Goal: Information Seeking & Learning: Learn about a topic

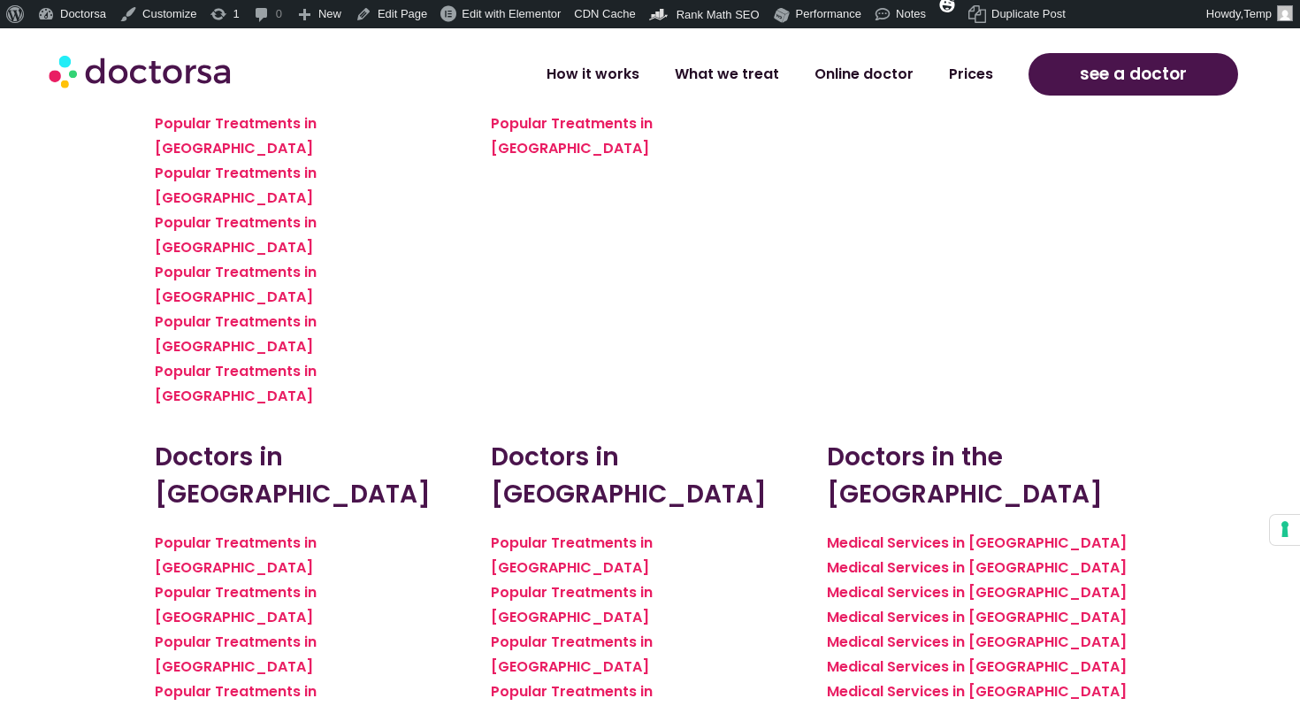
scroll to position [2286, 0]
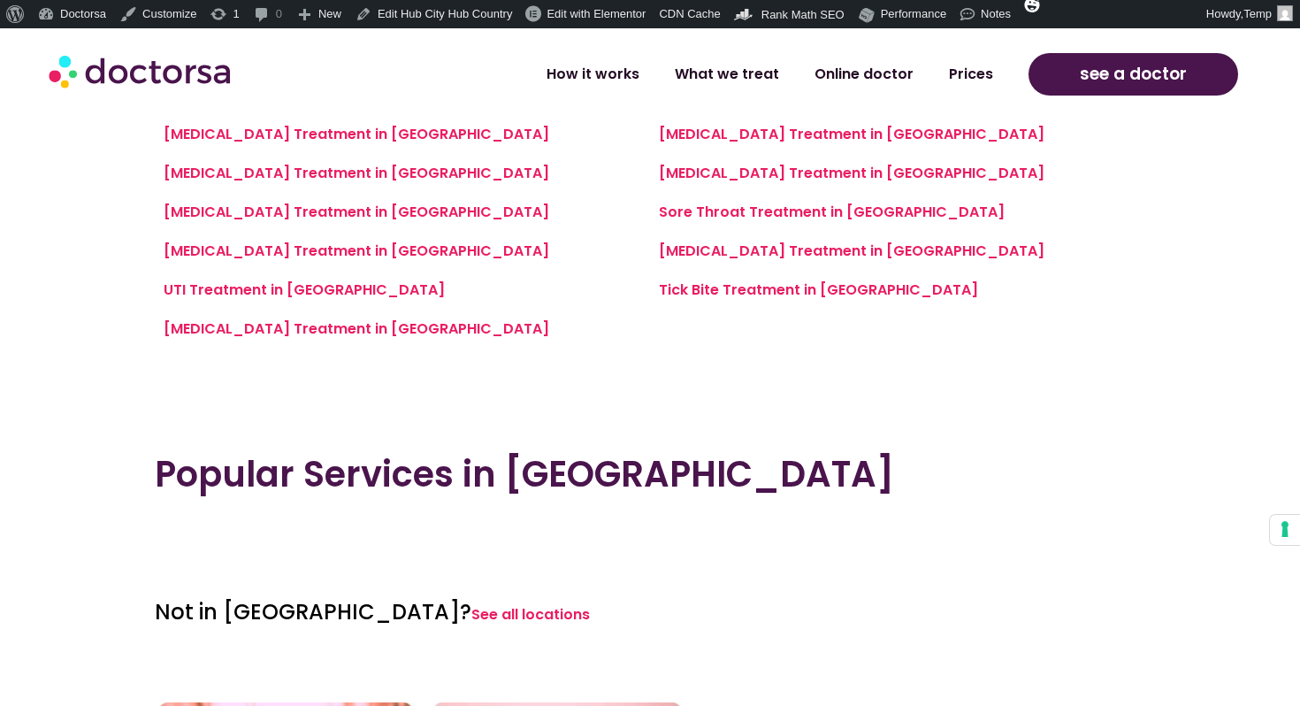
scroll to position [1497, 0]
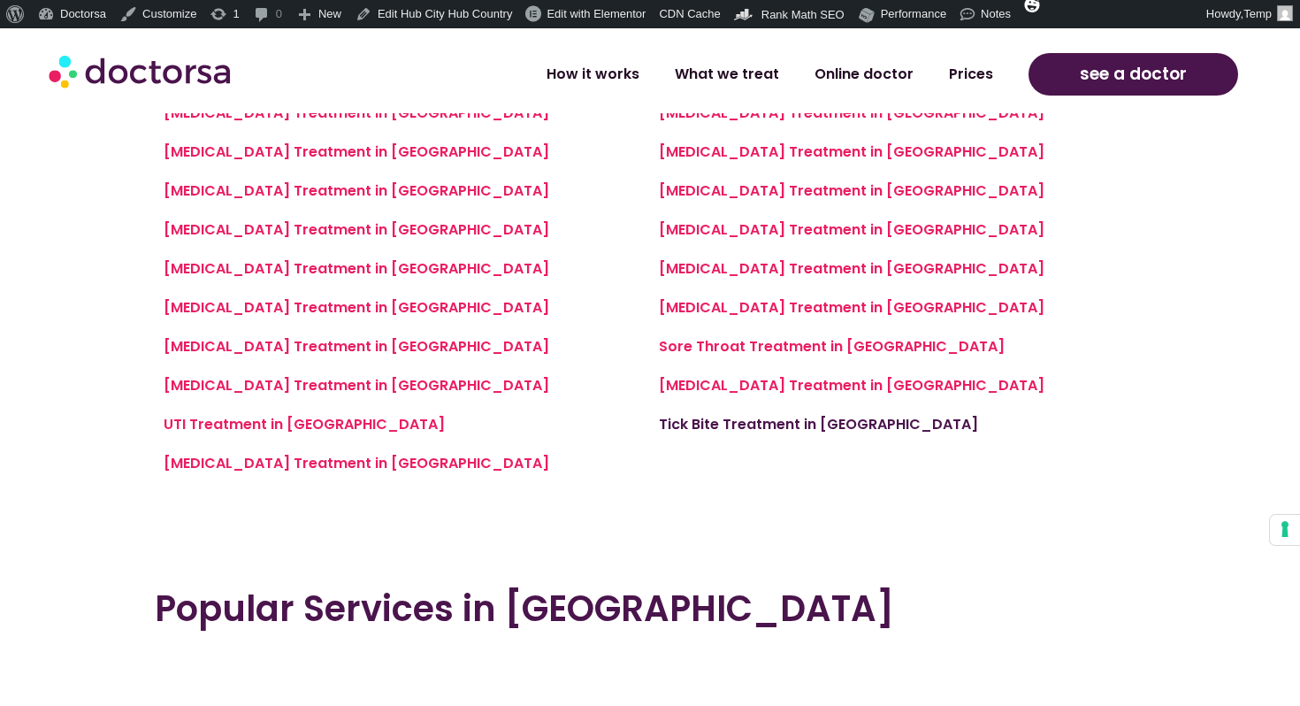
click at [761, 431] on link "Tick Bite Treatment in [GEOGRAPHIC_DATA]" at bounding box center [818, 424] width 319 height 20
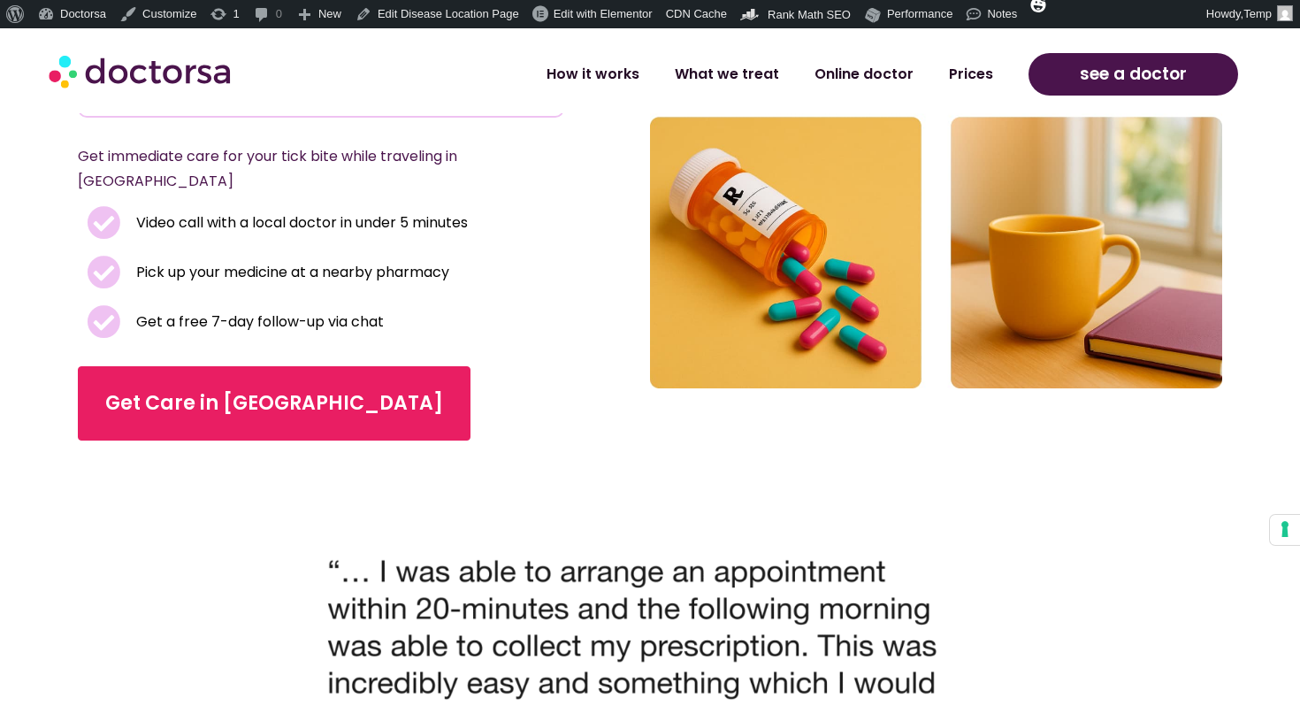
scroll to position [742, 0]
